Goal: Task Accomplishment & Management: Manage account settings

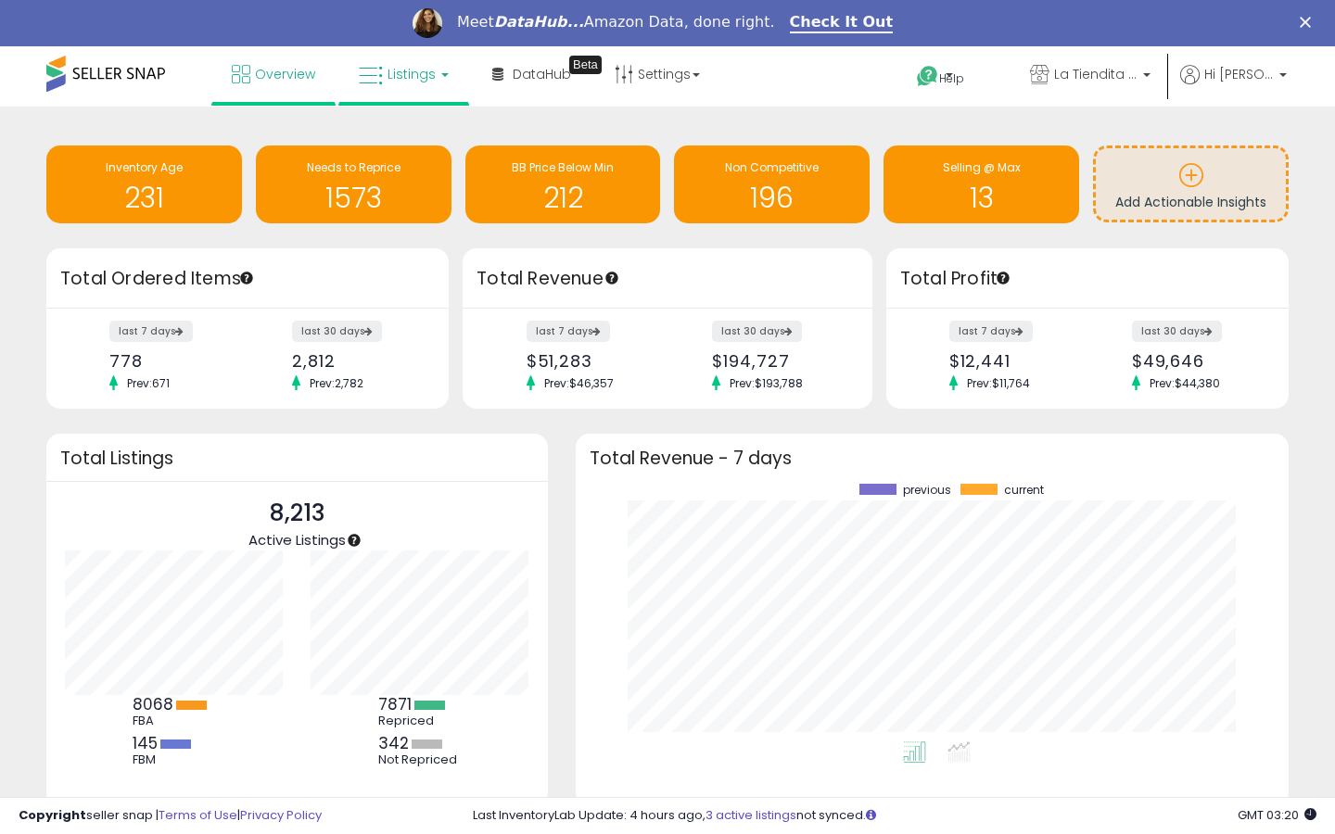
click at [388, 82] on span "Listings" at bounding box center [412, 74] width 48 height 19
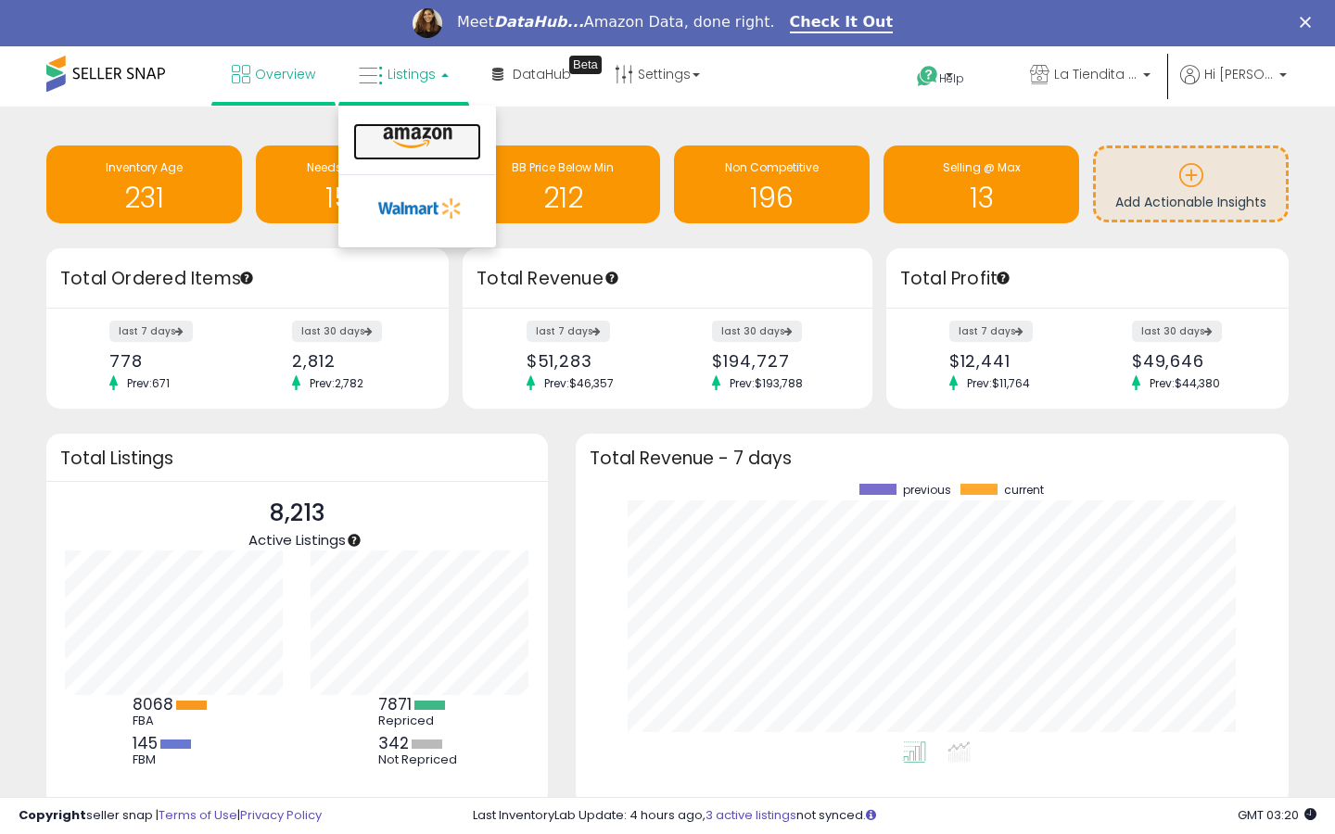
click at [399, 130] on icon at bounding box center [417, 138] width 81 height 24
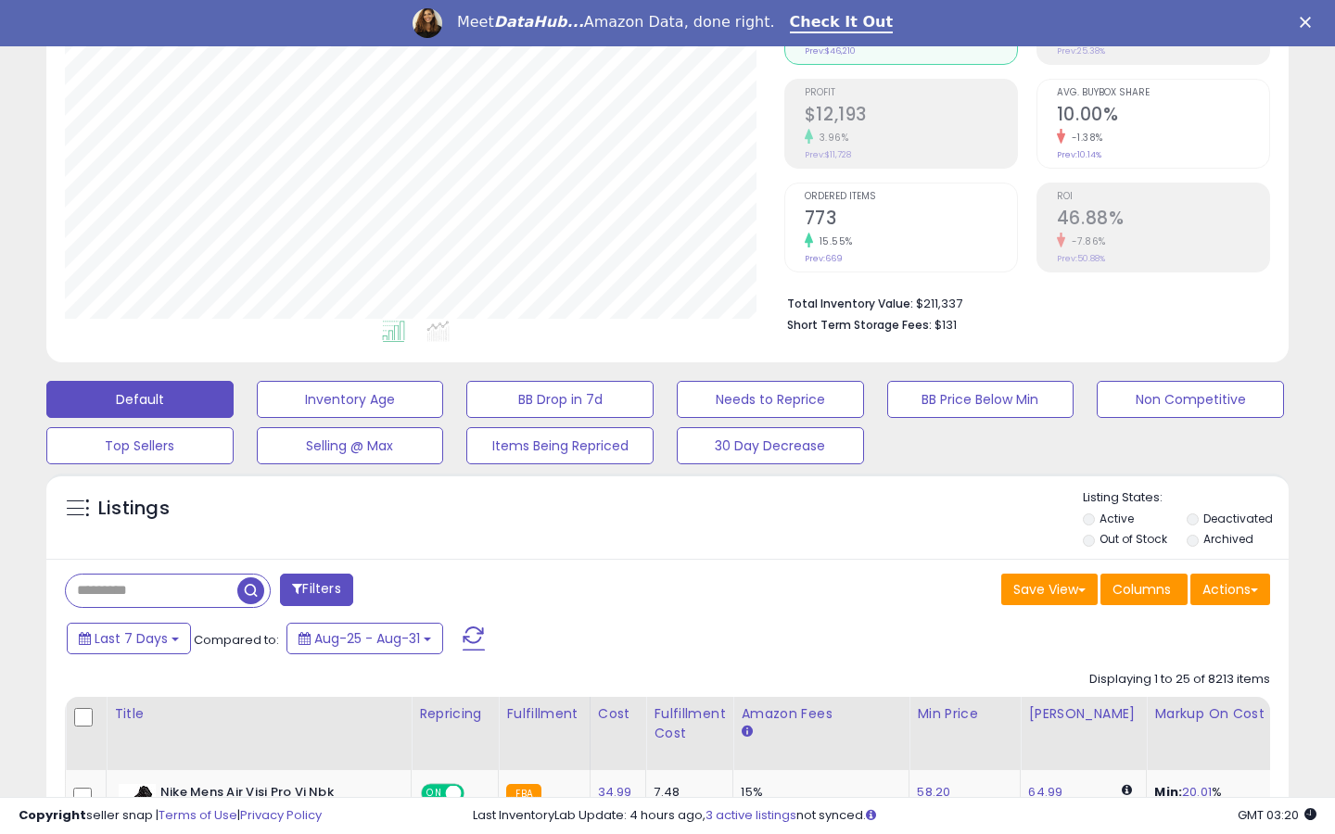
scroll to position [311, 0]
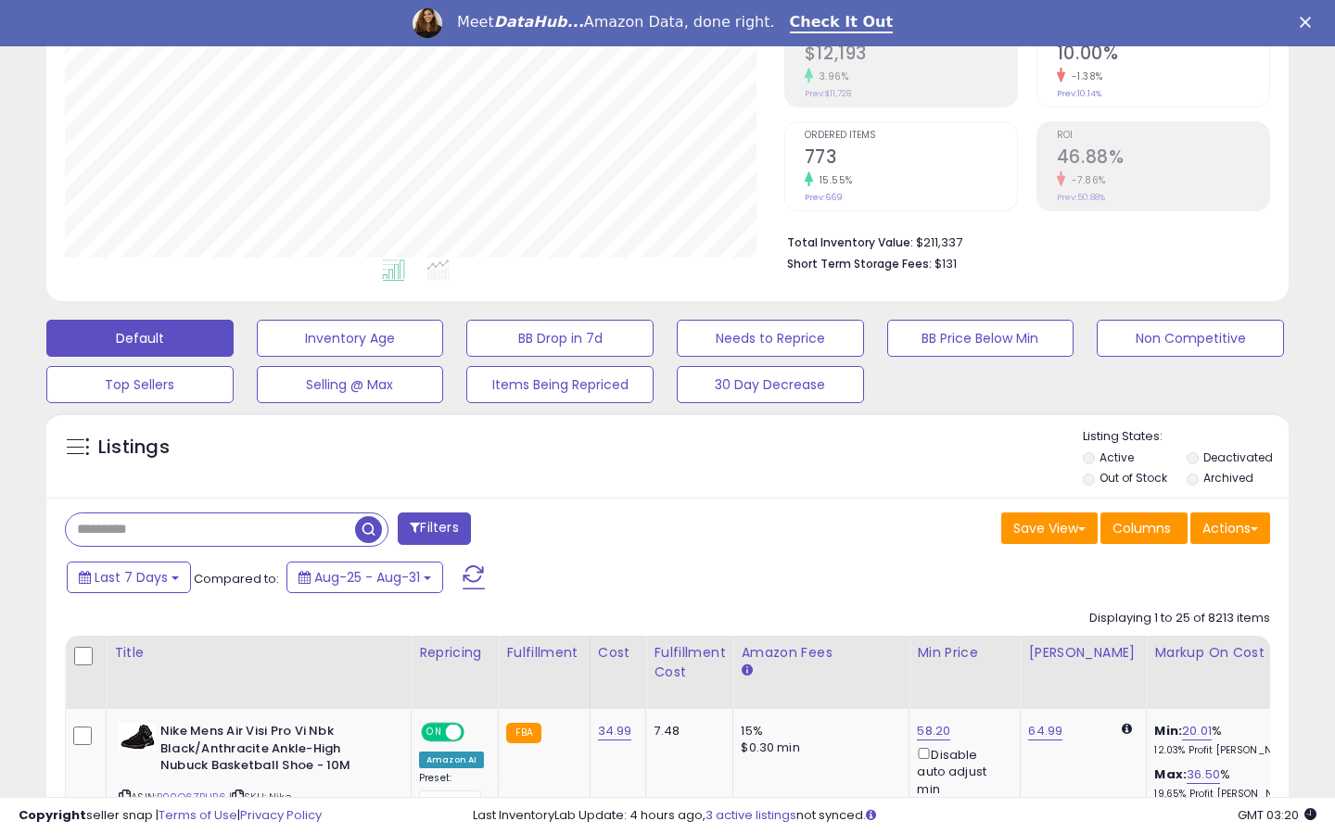
click at [212, 535] on input "text" at bounding box center [210, 530] width 289 height 32
paste input "**********"
type input "**********"
click at [377, 532] on span "button" at bounding box center [368, 529] width 27 height 27
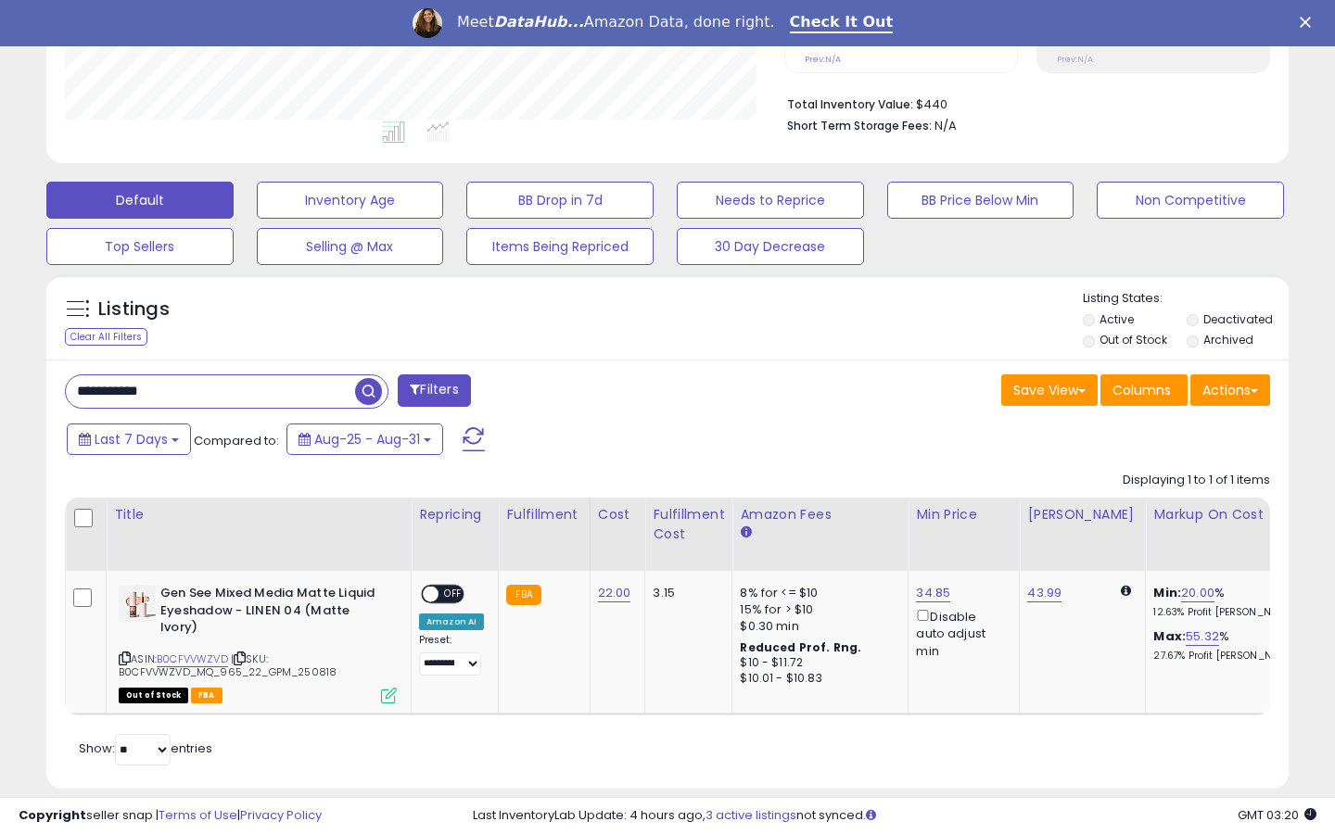
scroll to position [380, 718]
click at [921, 590] on link "34.85" at bounding box center [933, 593] width 34 height 19
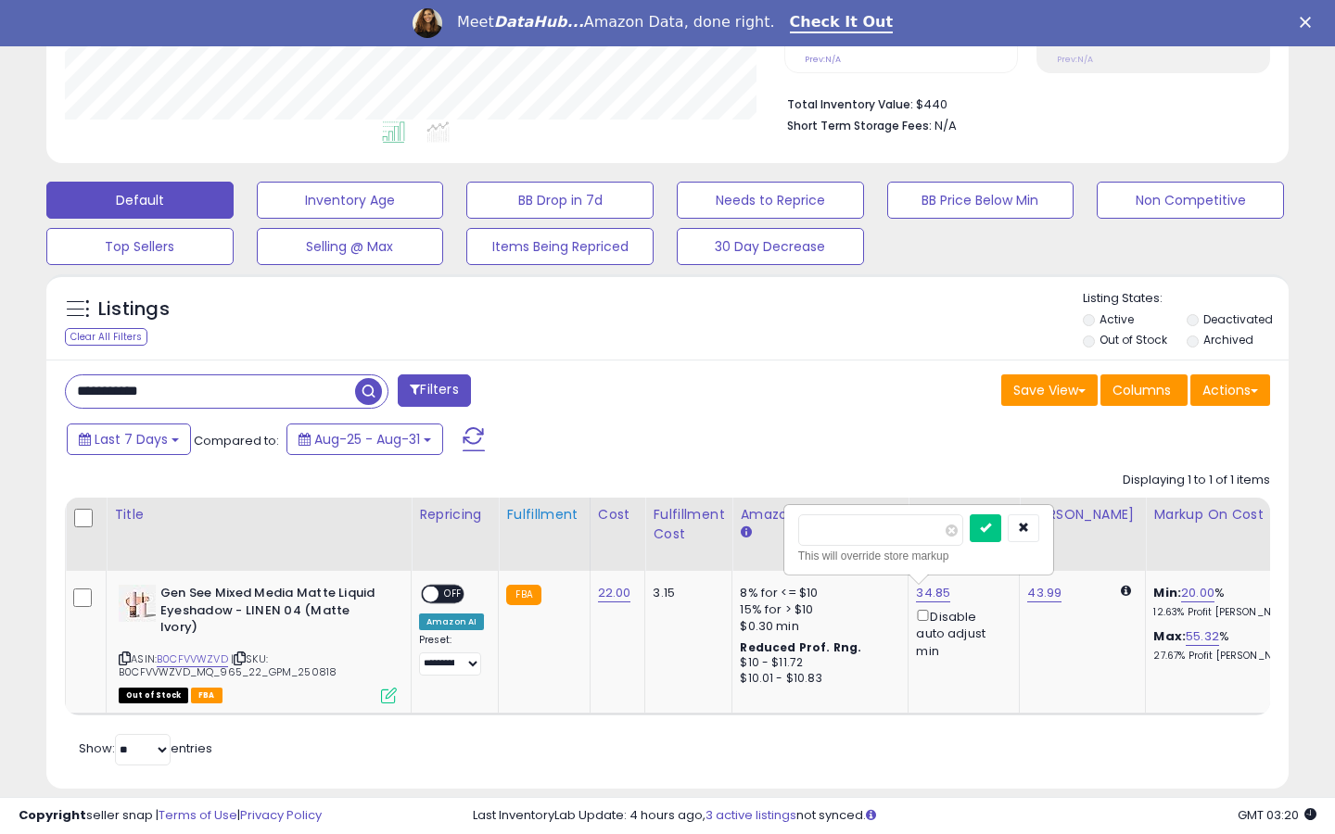
drag, startPoint x: 906, startPoint y: 532, endPoint x: 546, endPoint y: 530, distance: 359.7
type input "*****"
click at [991, 524] on icon "submit" at bounding box center [985, 527] width 11 height 11
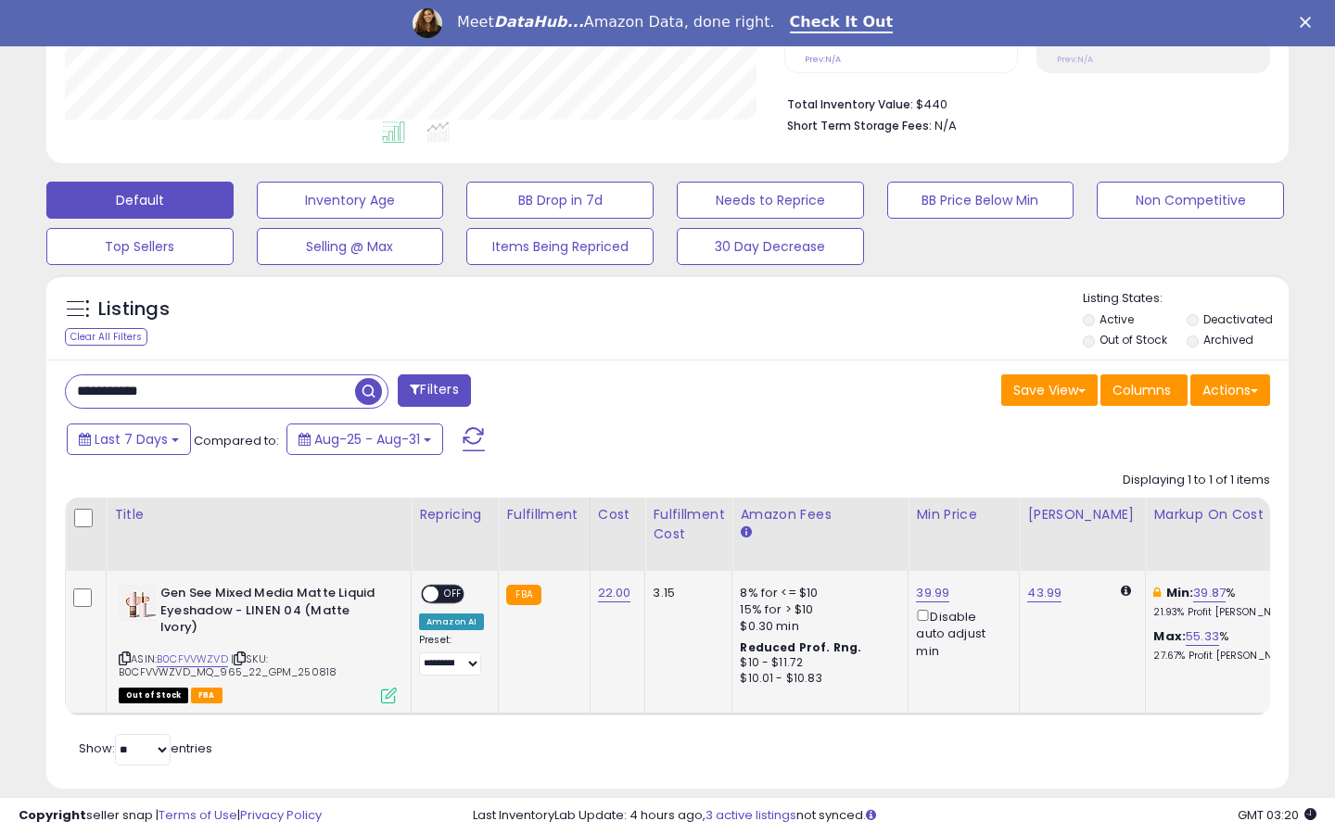
click at [929, 386] on div "Save View Save As New View Update Current View Columns Actions Import Import Wa…" at bounding box center [975, 393] width 616 height 36
click at [381, 688] on icon at bounding box center [389, 696] width 16 height 16
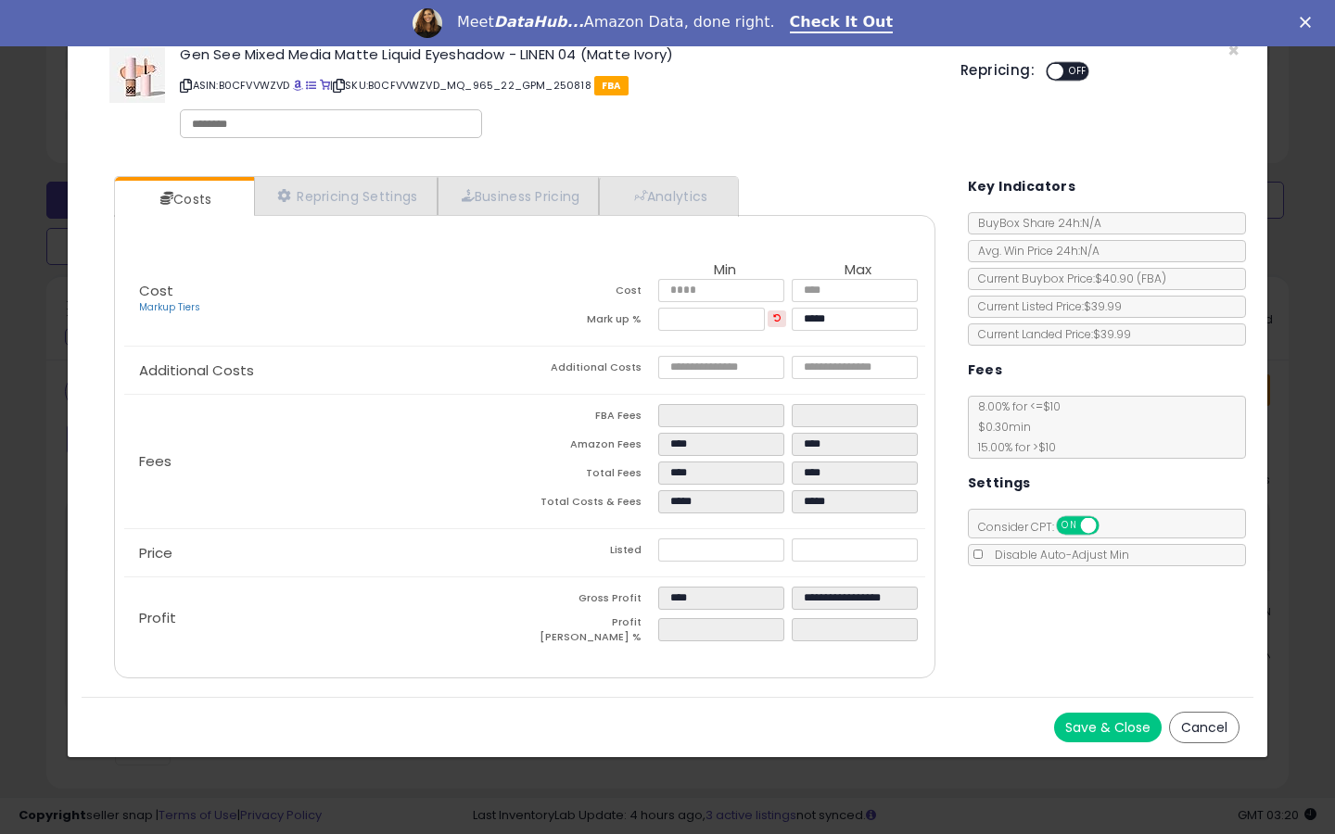
click at [1122, 713] on button "Save & Close" at bounding box center [1108, 728] width 108 height 30
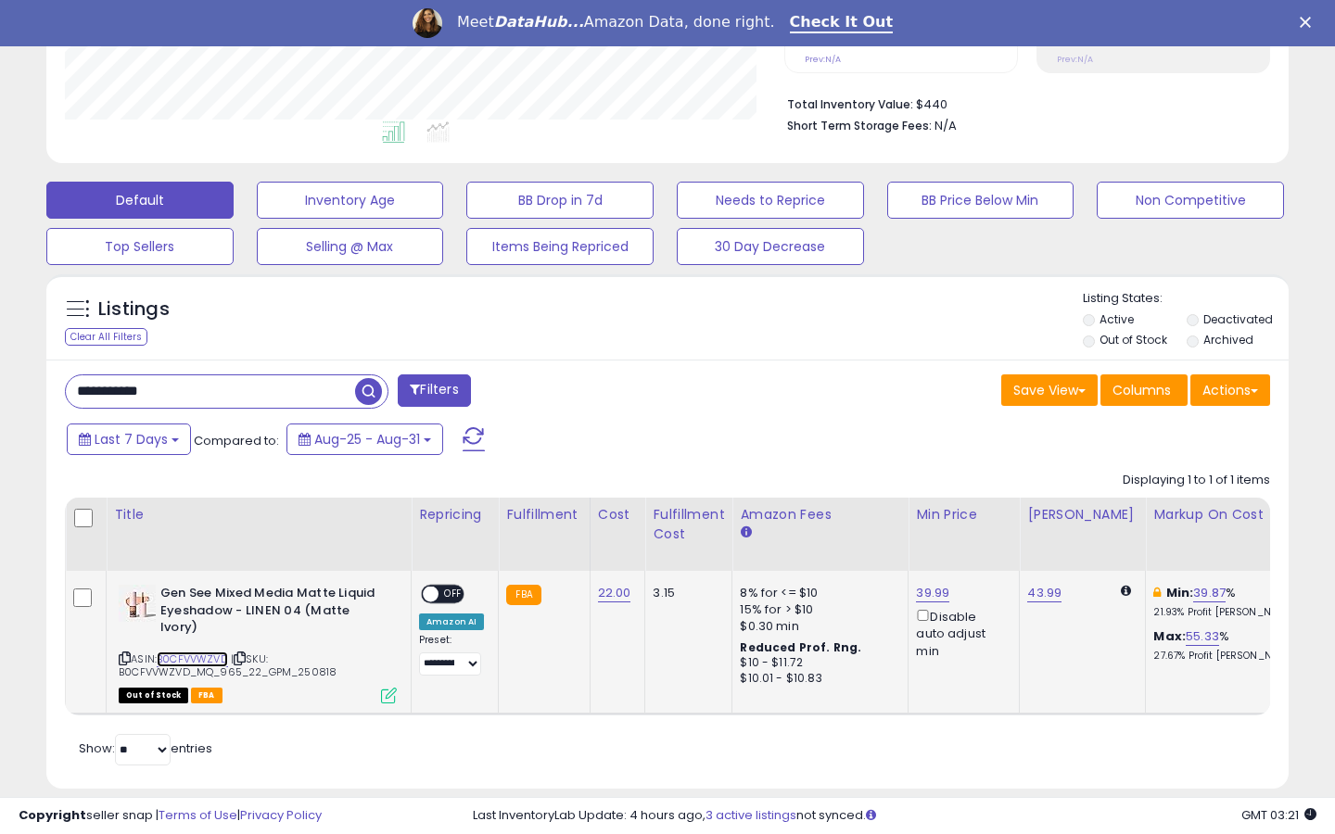
click at [182, 652] on link "B0CFVVWZVD" at bounding box center [192, 660] width 71 height 16
